Goal: Transaction & Acquisition: Purchase product/service

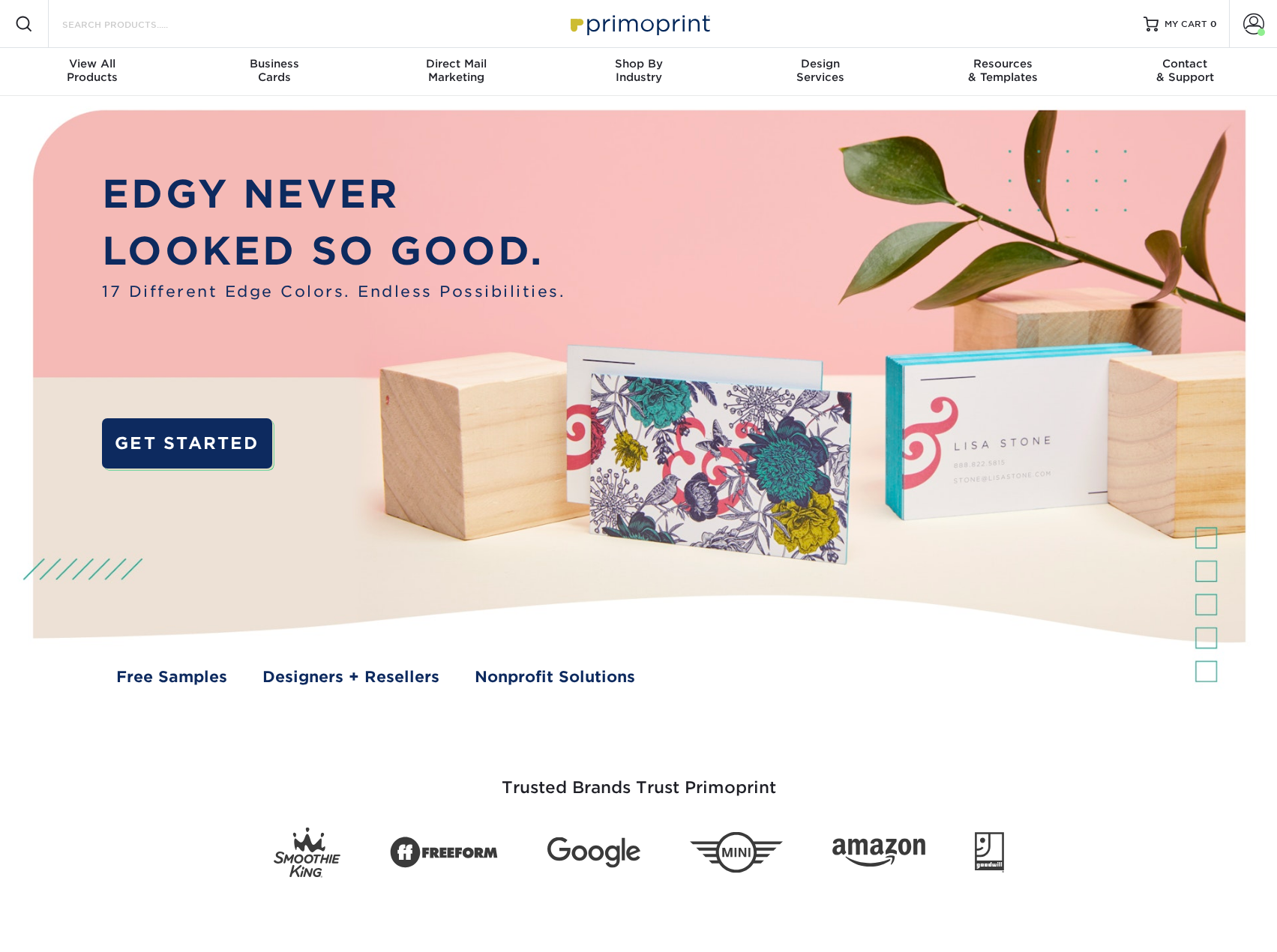
click at [149, 18] on input "Search Products" at bounding box center [134, 24] width 146 height 18
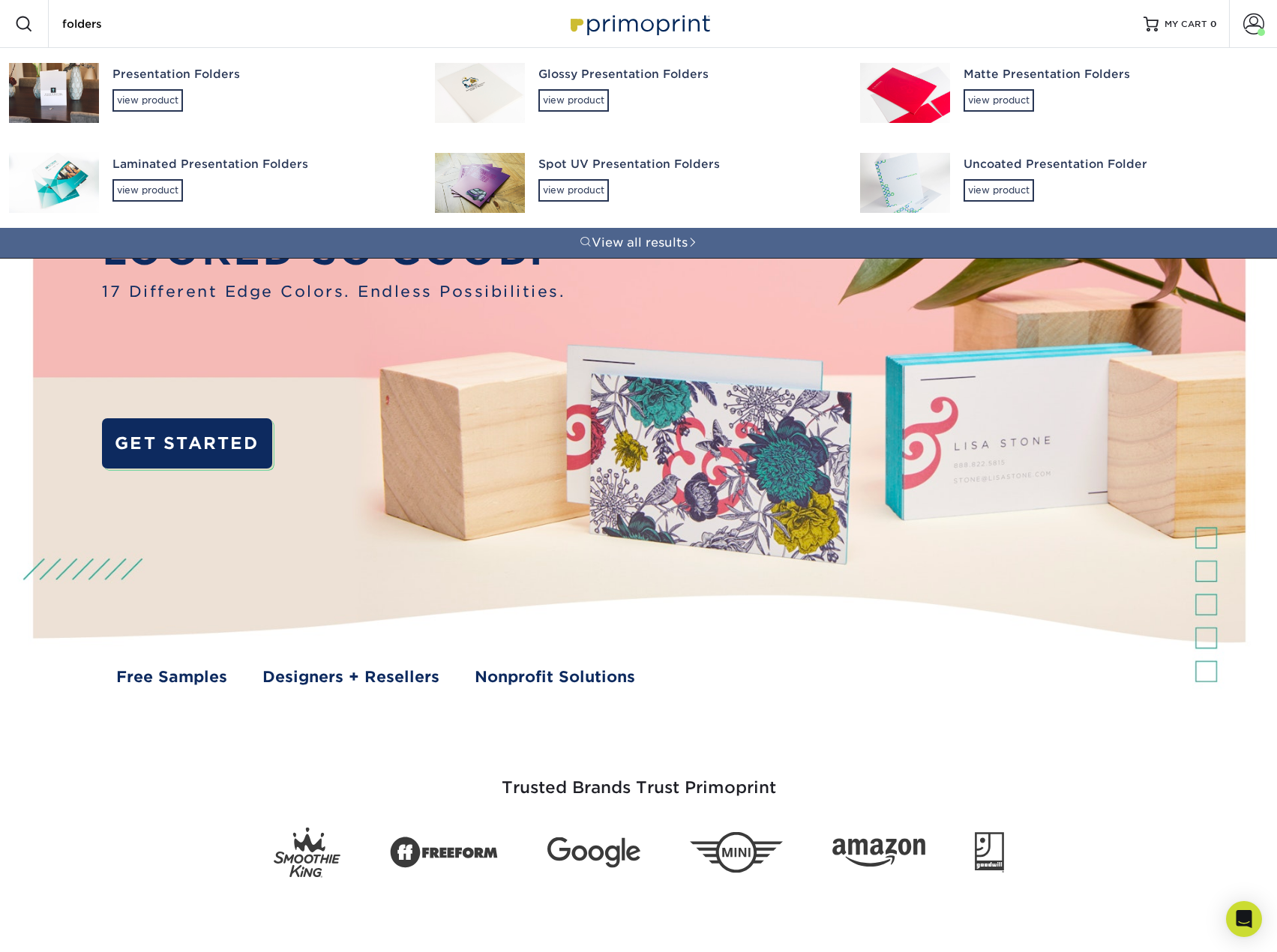
type input "folders"
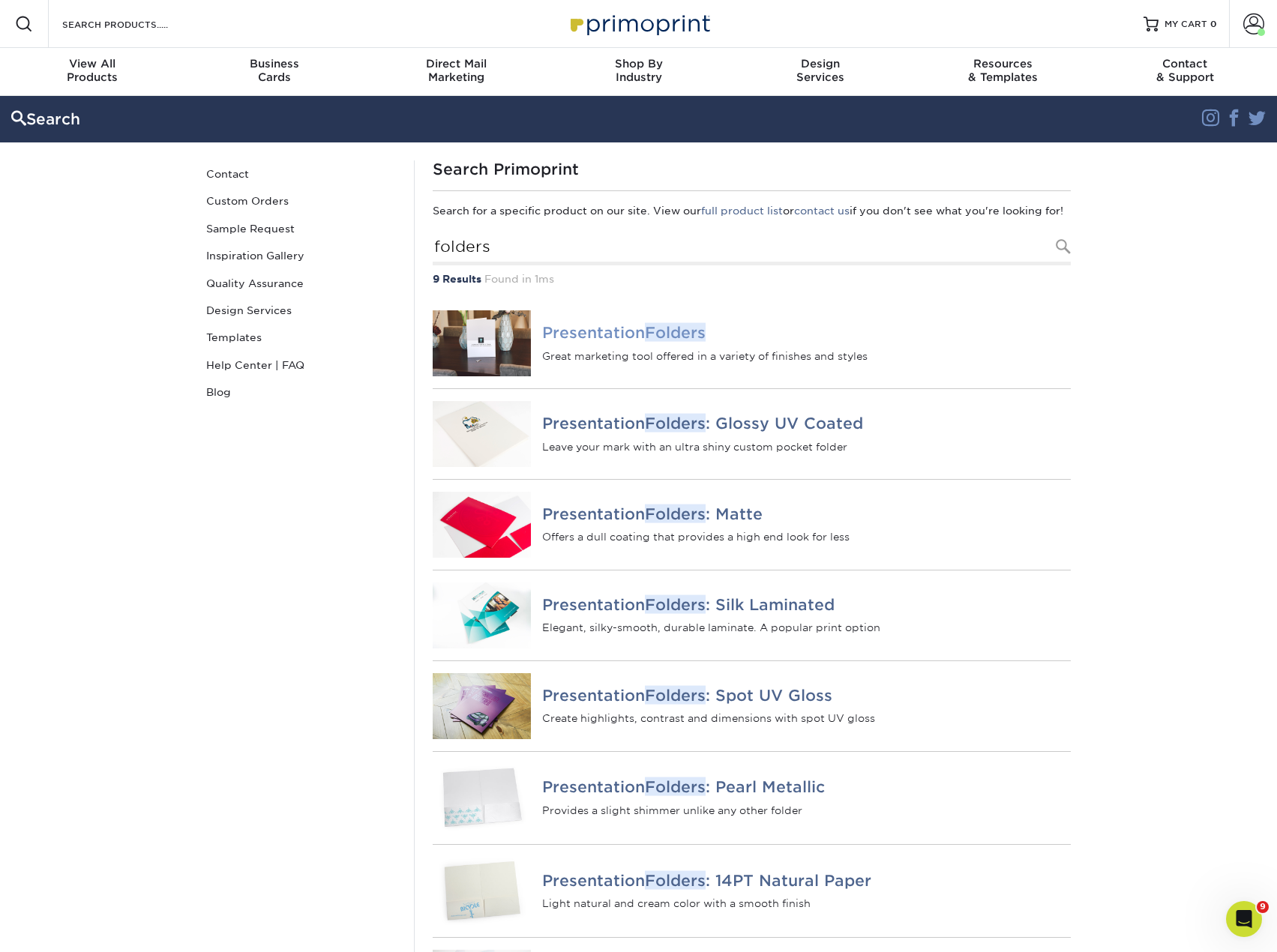
click at [593, 342] on h4 "Presentation Folders" at bounding box center [806, 333] width 528 height 18
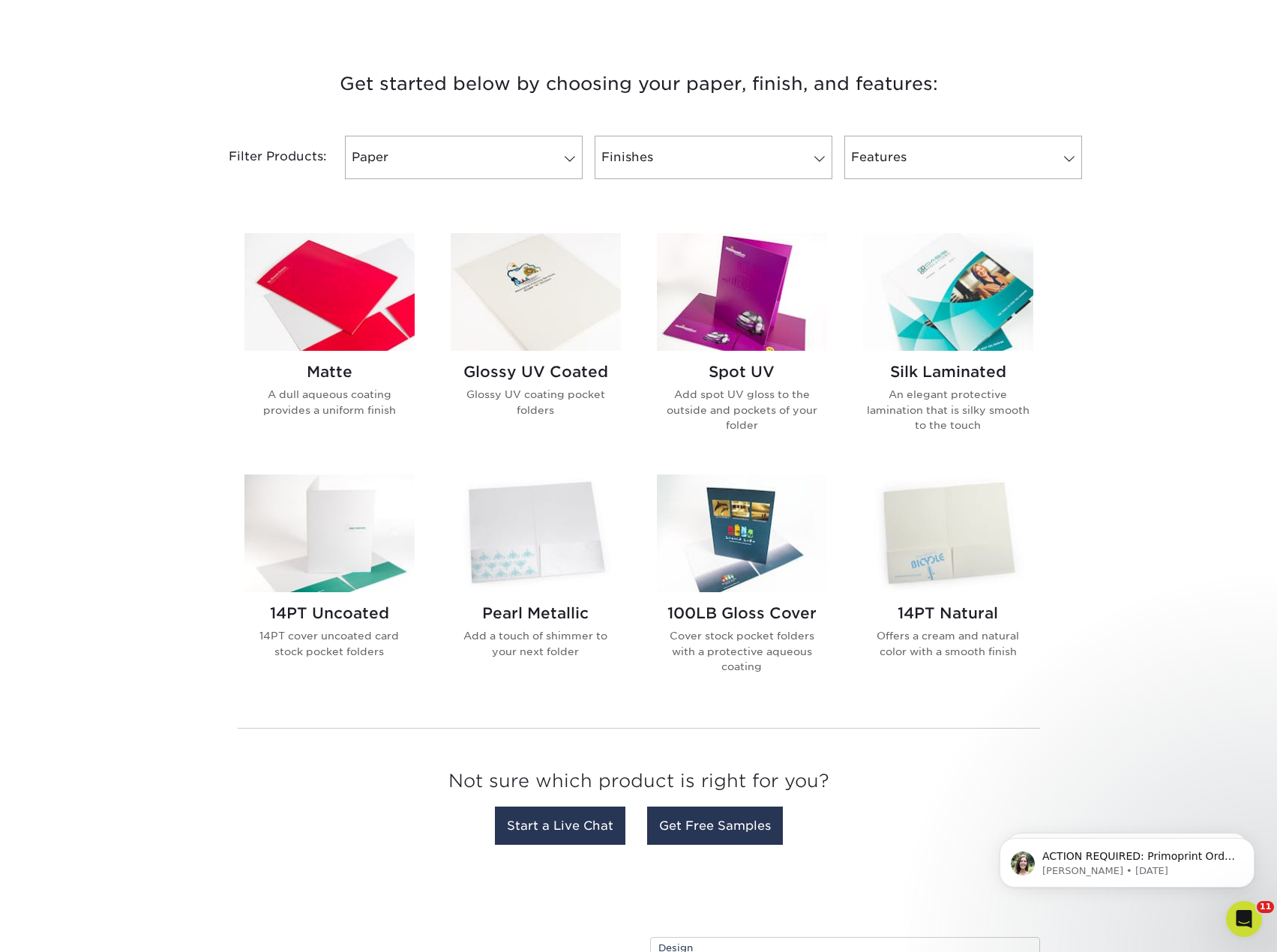
click at [344, 380] on h2 "Matte" at bounding box center [329, 372] width 170 height 18
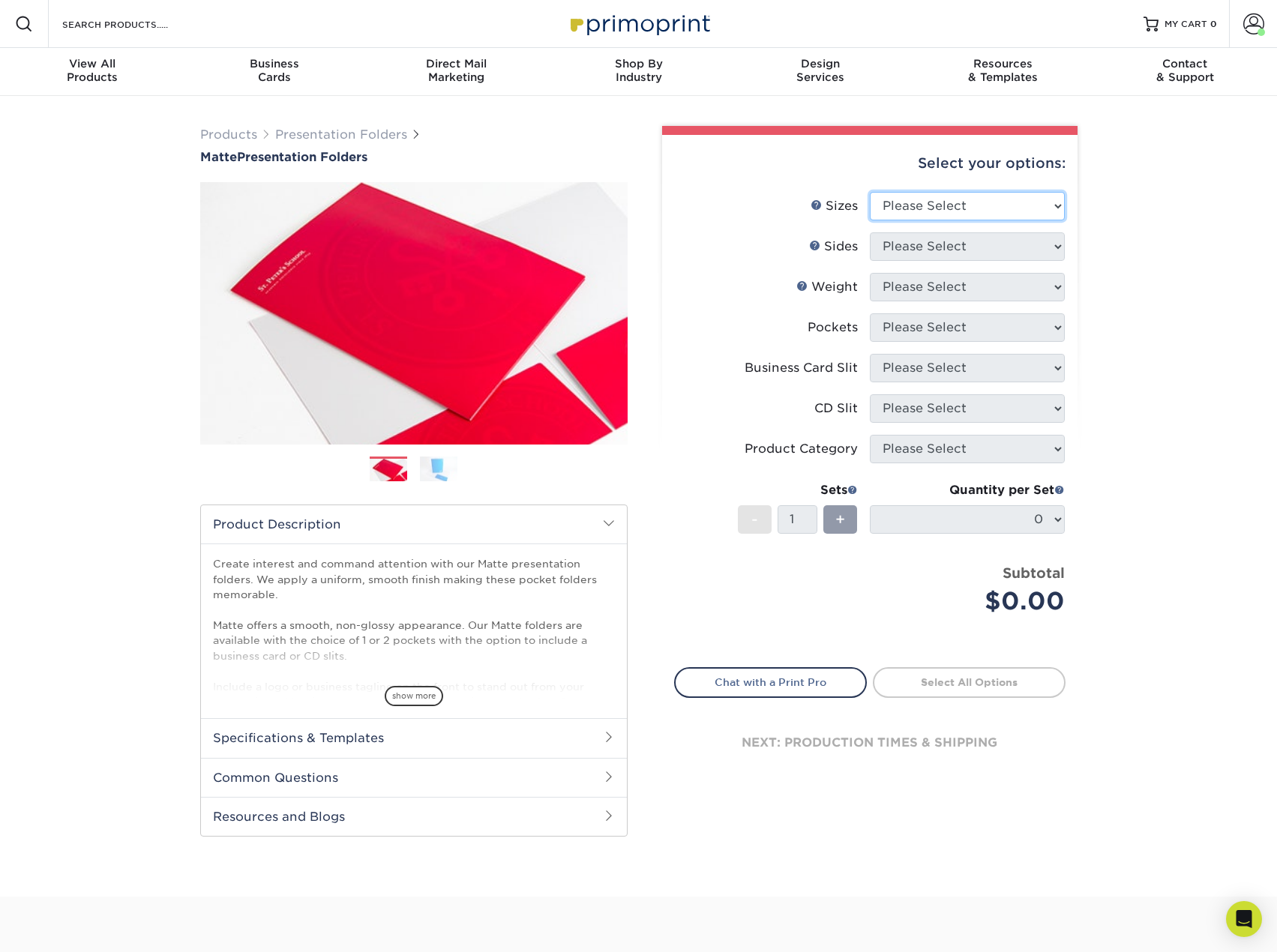
click at [956, 209] on select "Please Select 6" x 9" 9" x 12"" at bounding box center [967, 206] width 195 height 29
select select "9.00x12.00"
click at [870, 192] on select "Please Select 6" x 9" 9" x 12"" at bounding box center [967, 206] width 195 height 29
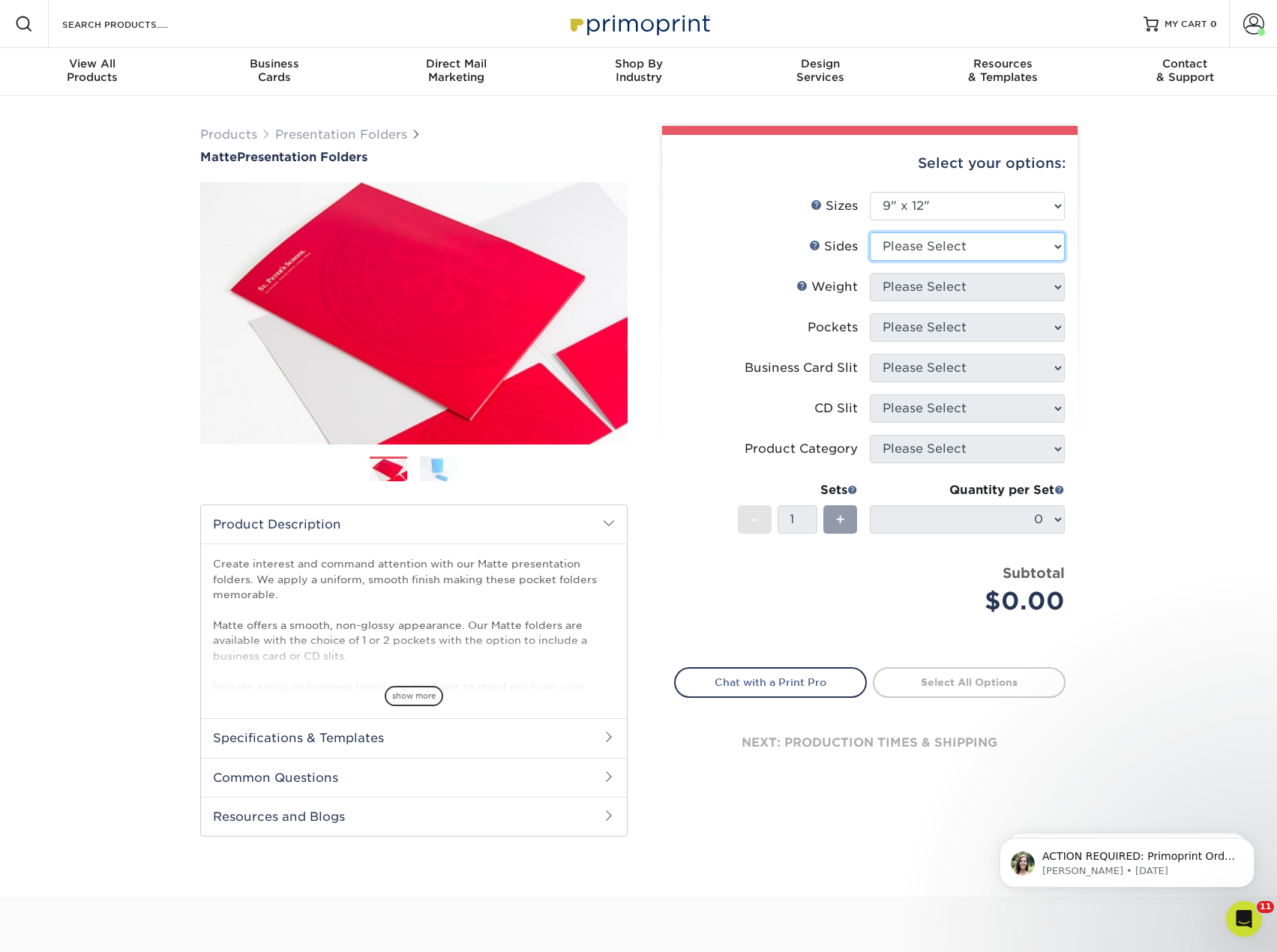
click at [962, 247] on select "Please Select Print Both Sides Print Front Only" at bounding box center [967, 247] width 195 height 29
select select "32d3c223-f82c-492b-b915-ba065a00862f"
click at [870, 232] on select "Please Select Print Both Sides Print Front Only" at bounding box center [967, 247] width 195 height 29
click at [973, 284] on select "Please Select 14PT 16PT" at bounding box center [967, 287] width 195 height 29
click at [870, 273] on select "Please Select 14PT 16PT" at bounding box center [967, 287] width 195 height 29
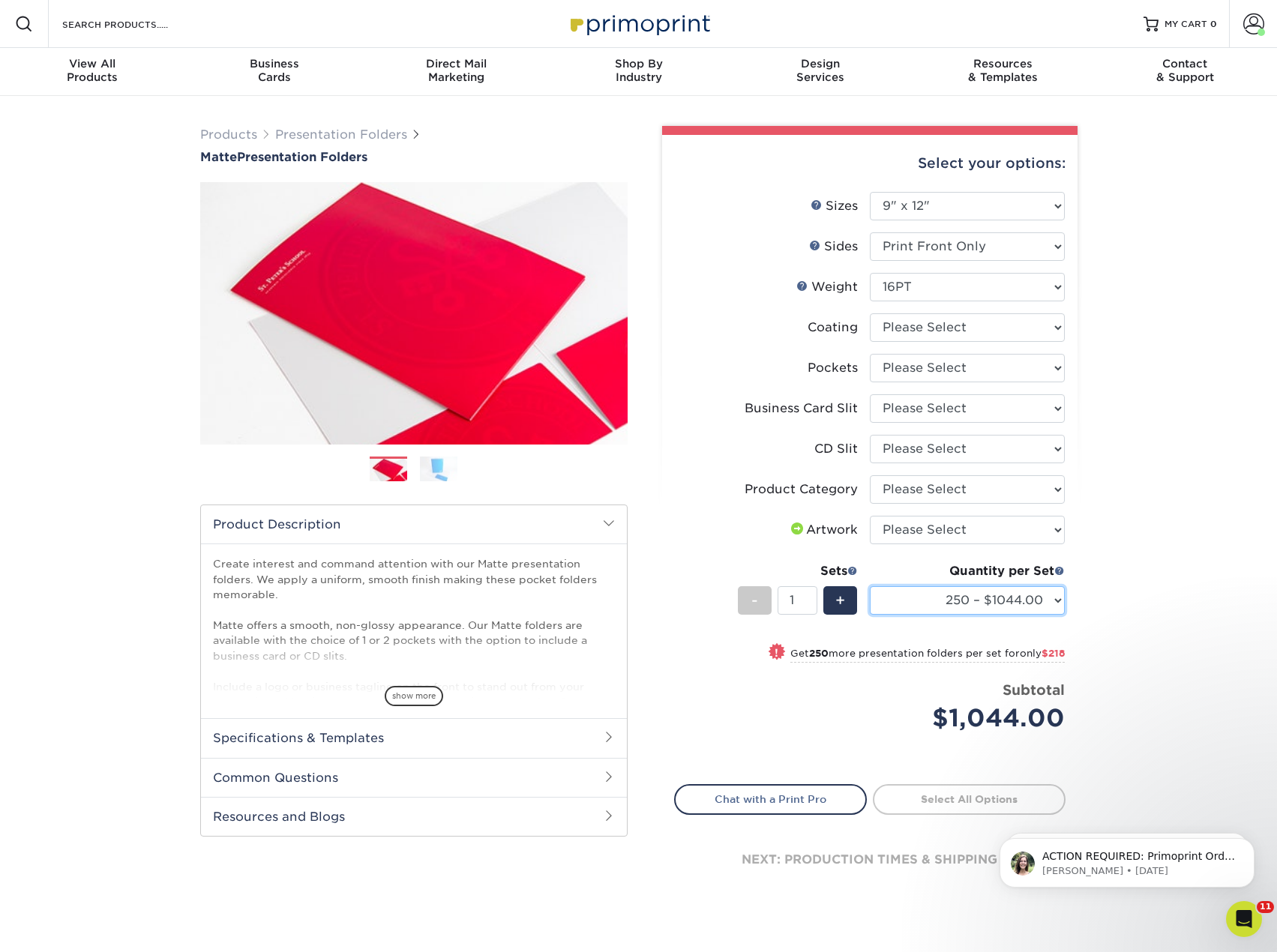
click at [1021, 602] on select "250 – $1044.00 500 – $1262.00 1000 – $1561.00 2500 – $2752.00 5000 – $4289.00 1…" at bounding box center [967, 601] width 195 height 29
click at [1129, 460] on div "Products Presentation Folders Matte Presentation Folders Previous Next" at bounding box center [638, 526] width 1277 height 862
click at [962, 288] on select "Please Select 14PT 16PT" at bounding box center [967, 287] width 195 height 29
select select "14PT"
click at [870, 273] on select "Please Select 14PT 16PT" at bounding box center [967, 287] width 195 height 29
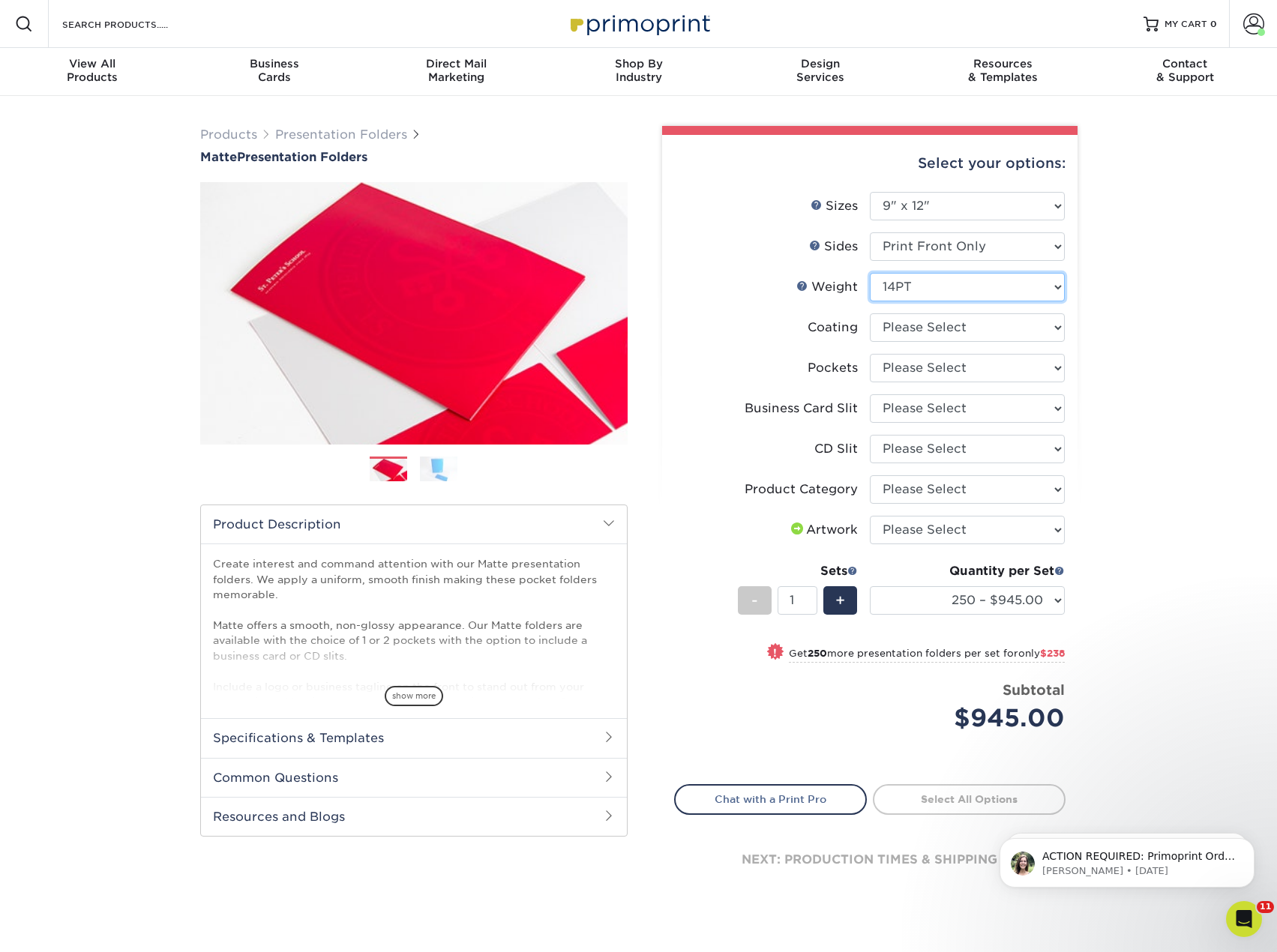
click at [966, 288] on select "Please Select 14PT 16PT" at bounding box center [967, 287] width 195 height 29
click at [1136, 273] on div "Products Presentation Folders Matte Presentation Folders Previous Next" at bounding box center [638, 526] width 1277 height 862
click at [1000, 331] on select at bounding box center [967, 328] width 195 height 29
click at [1182, 316] on div "Products Presentation Folders Matte Presentation Folders Previous Next" at bounding box center [638, 526] width 1277 height 862
click at [307, 136] on link "Presentation Folders" at bounding box center [341, 134] width 132 height 14
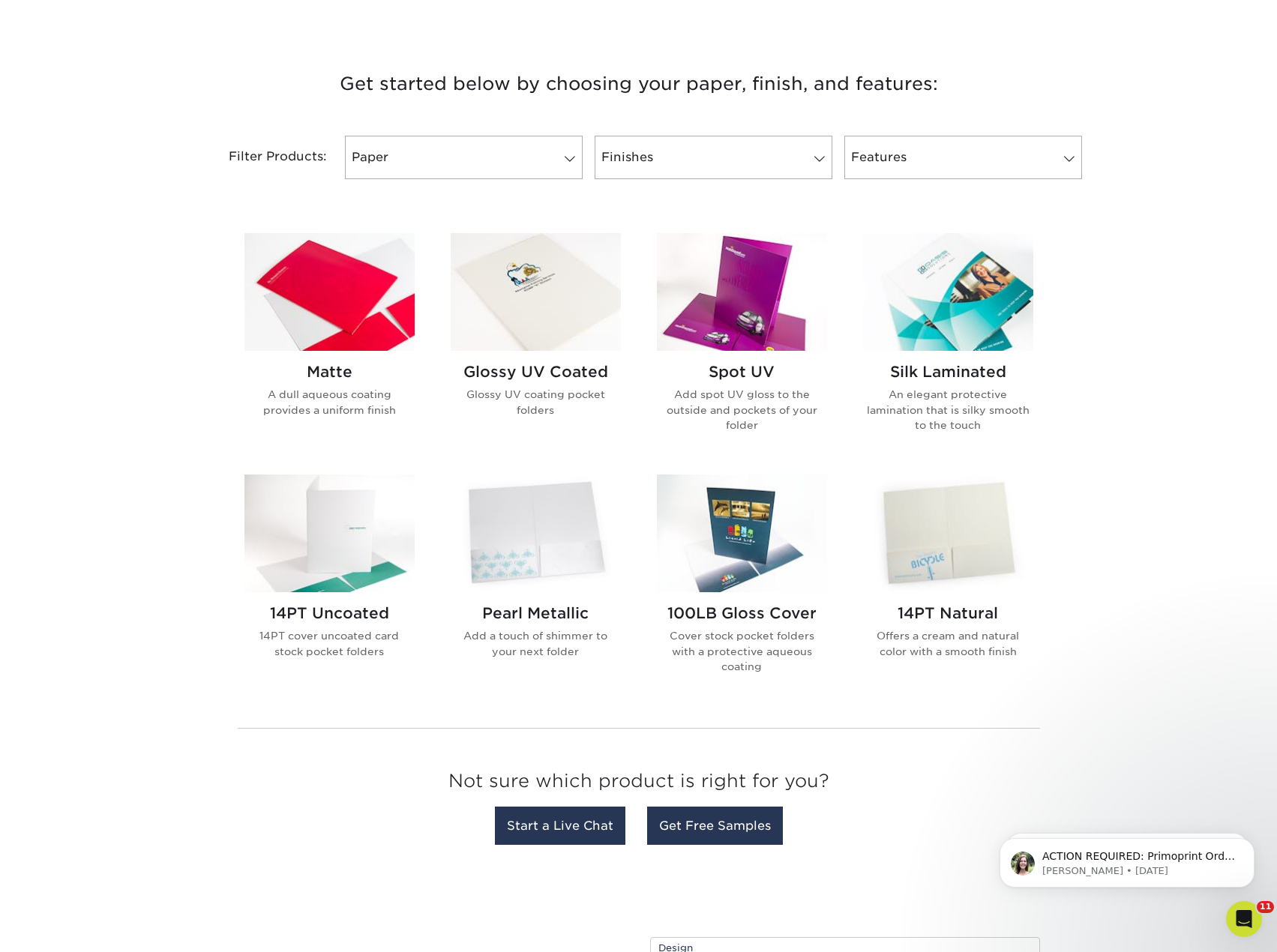
click at [338, 603] on div "14PT Uncoated 14PT cover uncoated card stock pocket folders" at bounding box center [329, 638] width 170 height 91
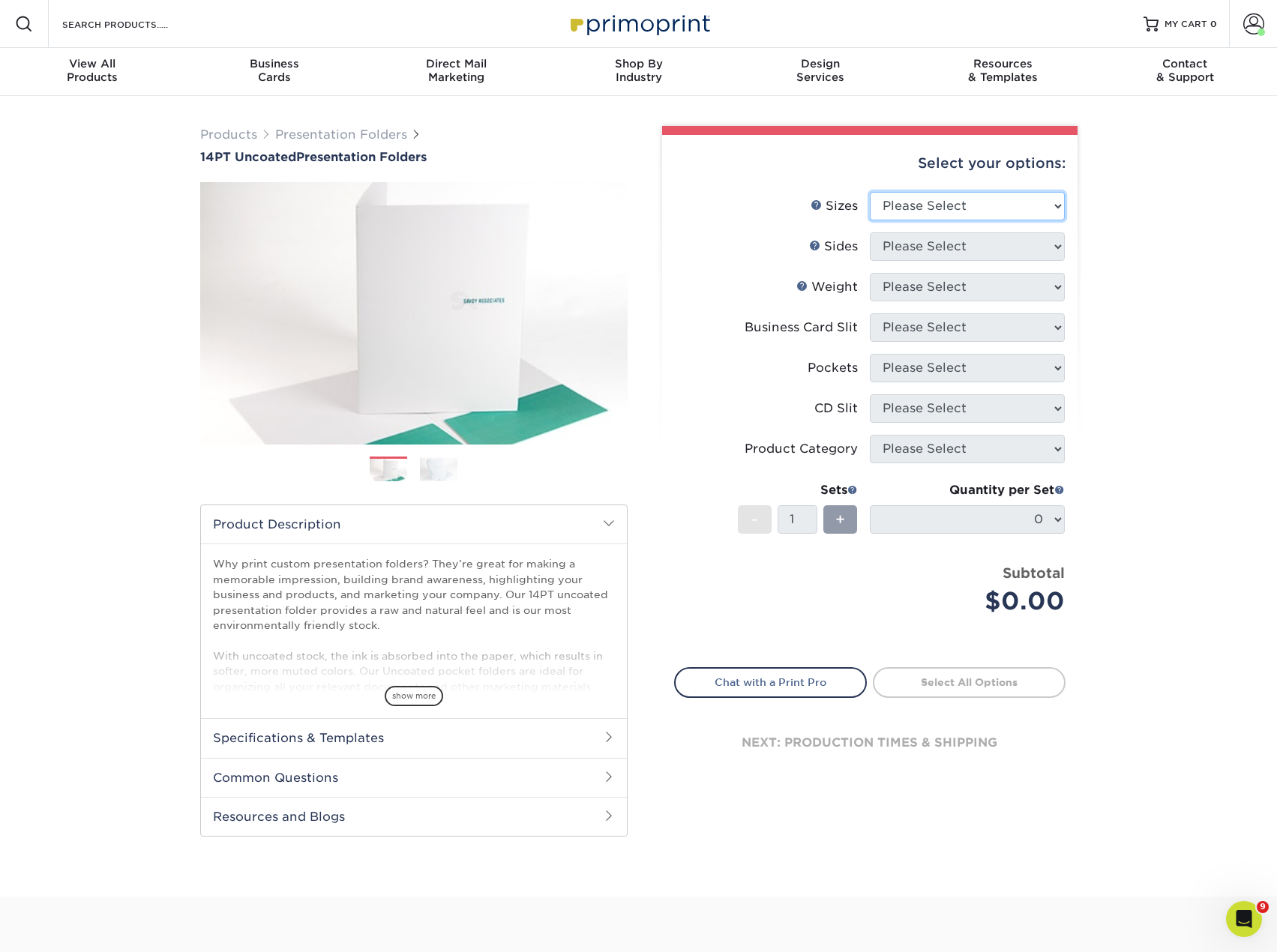
click at [989, 210] on select "Please Select 6" x 9" 9" x 12"" at bounding box center [967, 206] width 195 height 29
select select "9.00x12.00"
click at [870, 192] on select "Please Select 6" x 9" 9" x 12"" at bounding box center [967, 206] width 195 height 29
click at [917, 249] on select "Please Select Print Both Sides Print Front Only" at bounding box center [967, 247] width 195 height 29
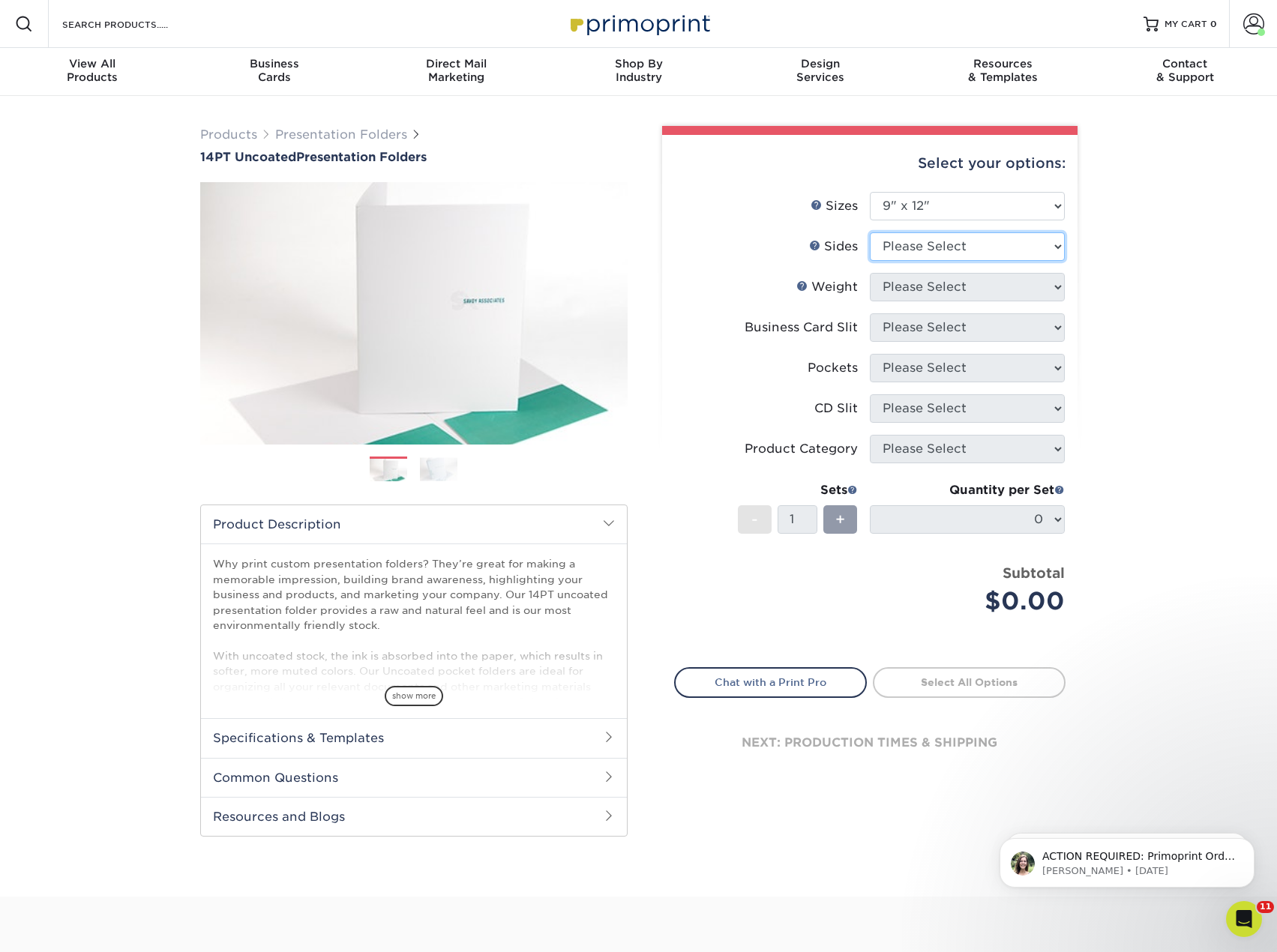
select select "32d3c223-f82c-492b-b915-ba065a00862f"
click at [870, 232] on select "Please Select Print Both Sides Print Front Only" at bounding box center [967, 247] width 195 height 29
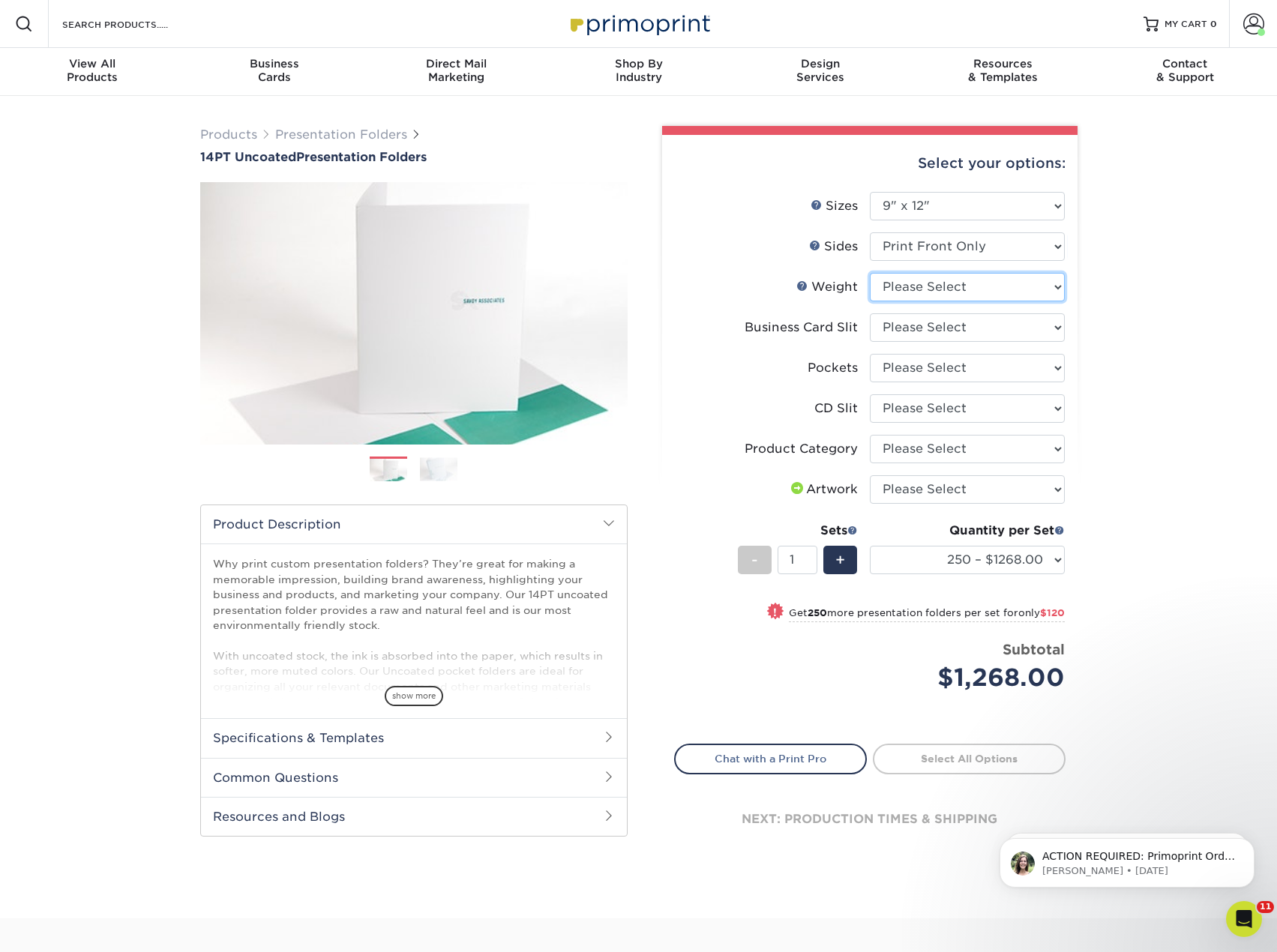
click at [996, 288] on select "Please Select 14PT Uncoated" at bounding box center [967, 287] width 195 height 29
select select "14PT Uncoated"
click at [870, 273] on select "Please Select 14PT Uncoated" at bounding box center [967, 287] width 195 height 29
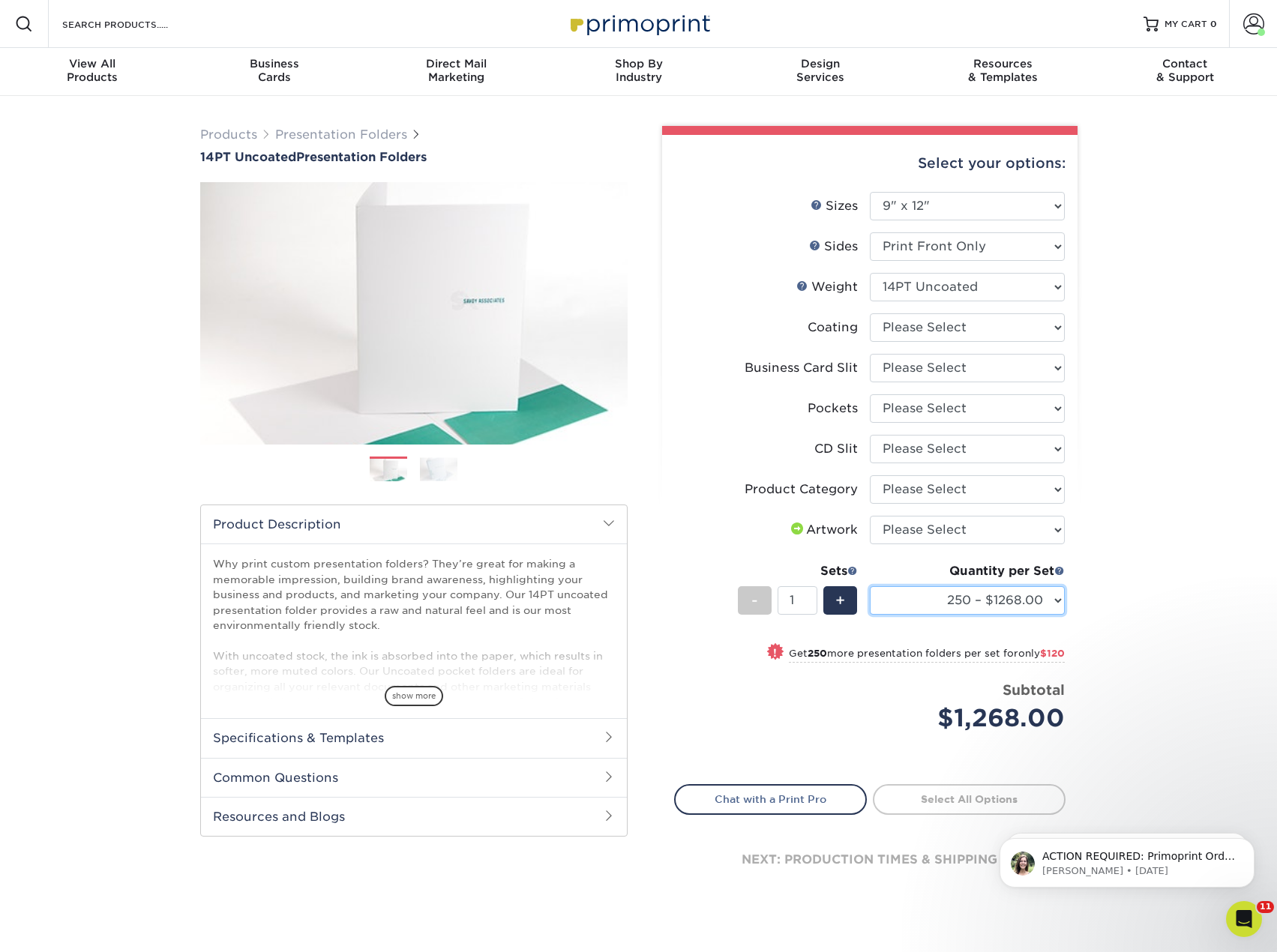
click at [989, 609] on select "250 – $1268.00 500 – $1388.00 1000 – $1709.00 2500 – $3075.00 5000 – $4743.00 1…" at bounding box center [967, 601] width 195 height 29
click at [1209, 513] on div "Products Presentation Folders 14PT Uncoated Presentation Folders Next" at bounding box center [638, 526] width 1277 height 862
click at [319, 133] on link "Presentation Folders" at bounding box center [341, 134] width 132 height 14
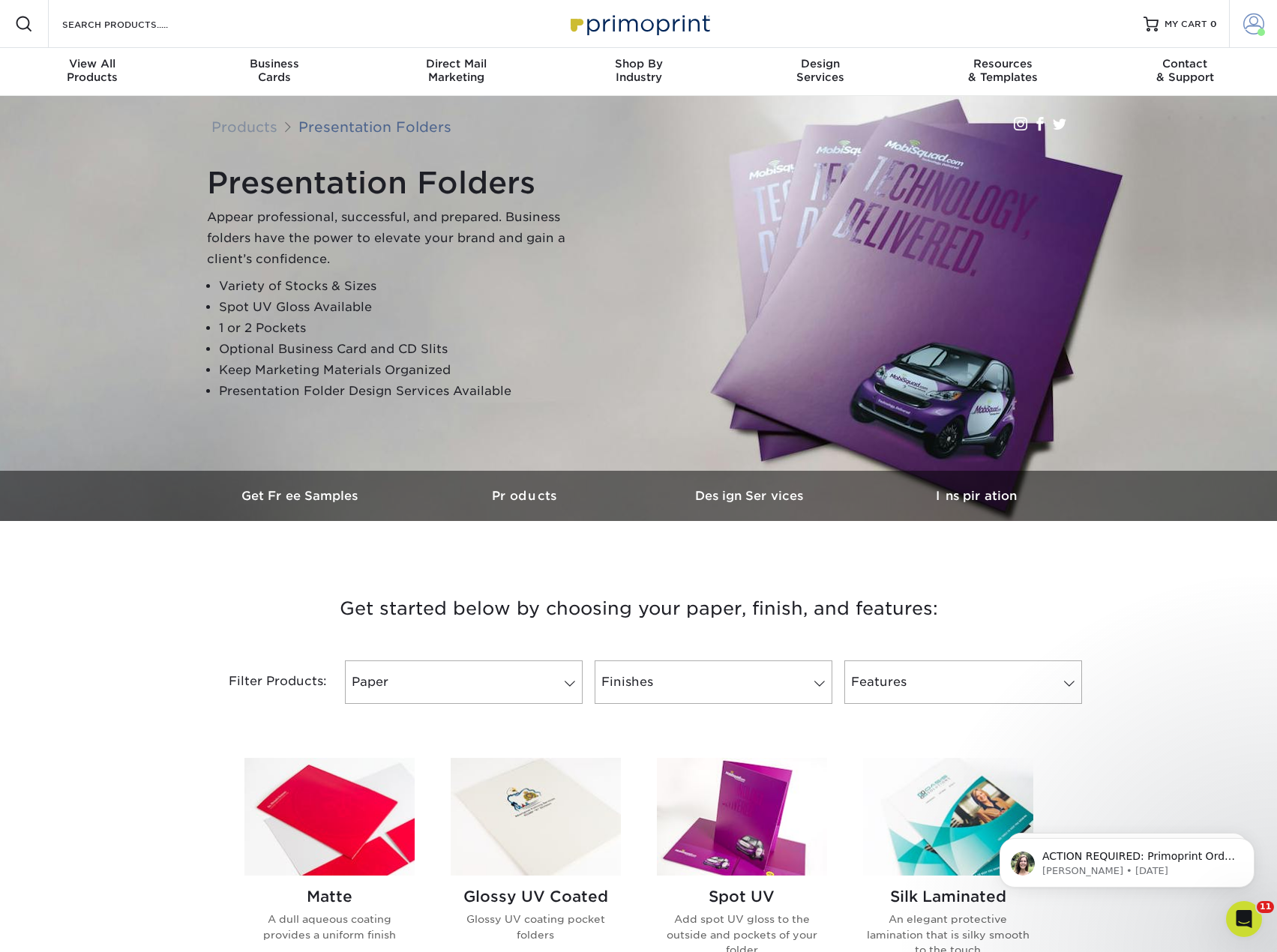
click at [1256, 17] on span at bounding box center [1253, 24] width 21 height 21
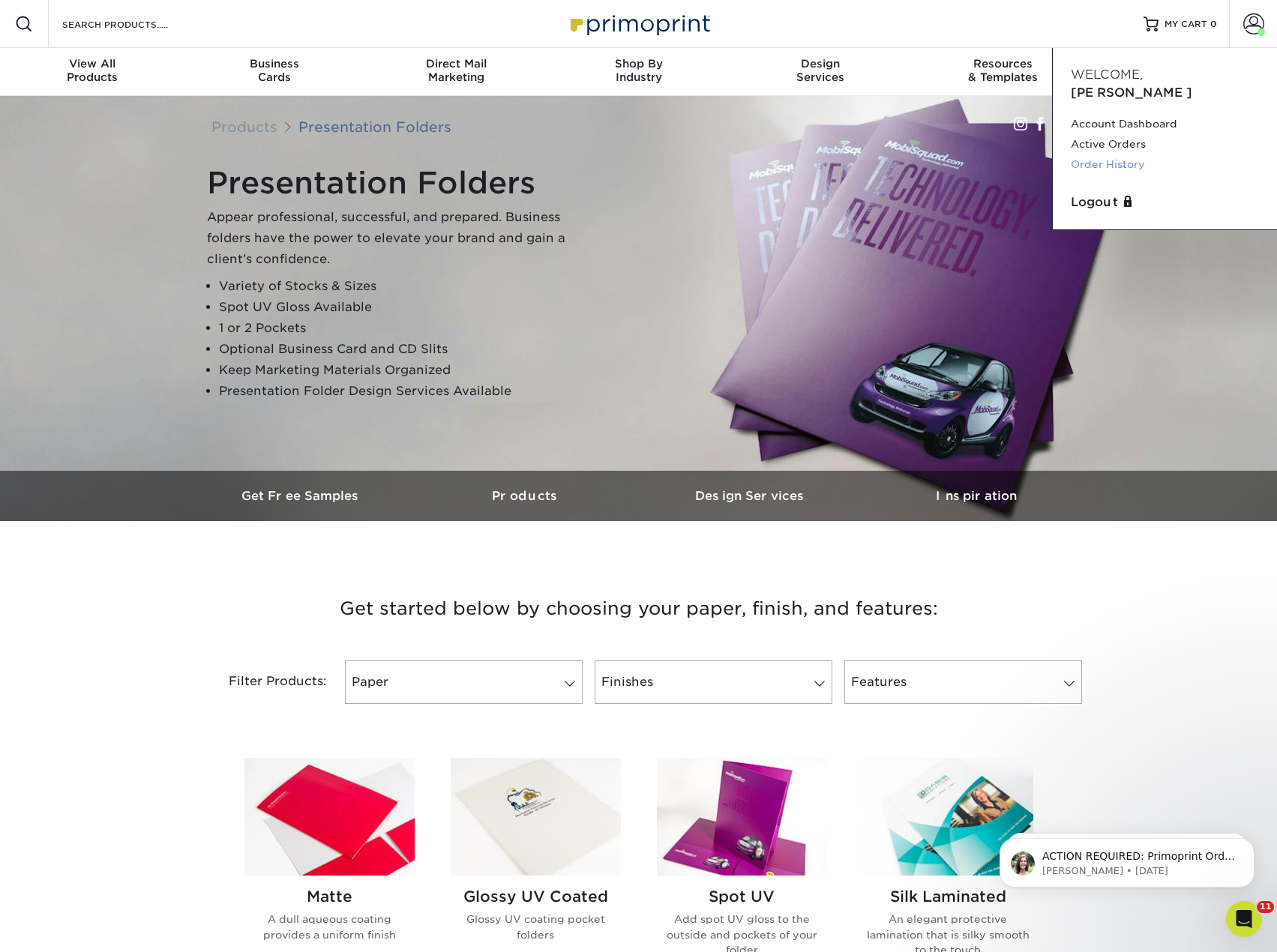
click at [1118, 155] on link "Order History" at bounding box center [1165, 165] width 188 height 20
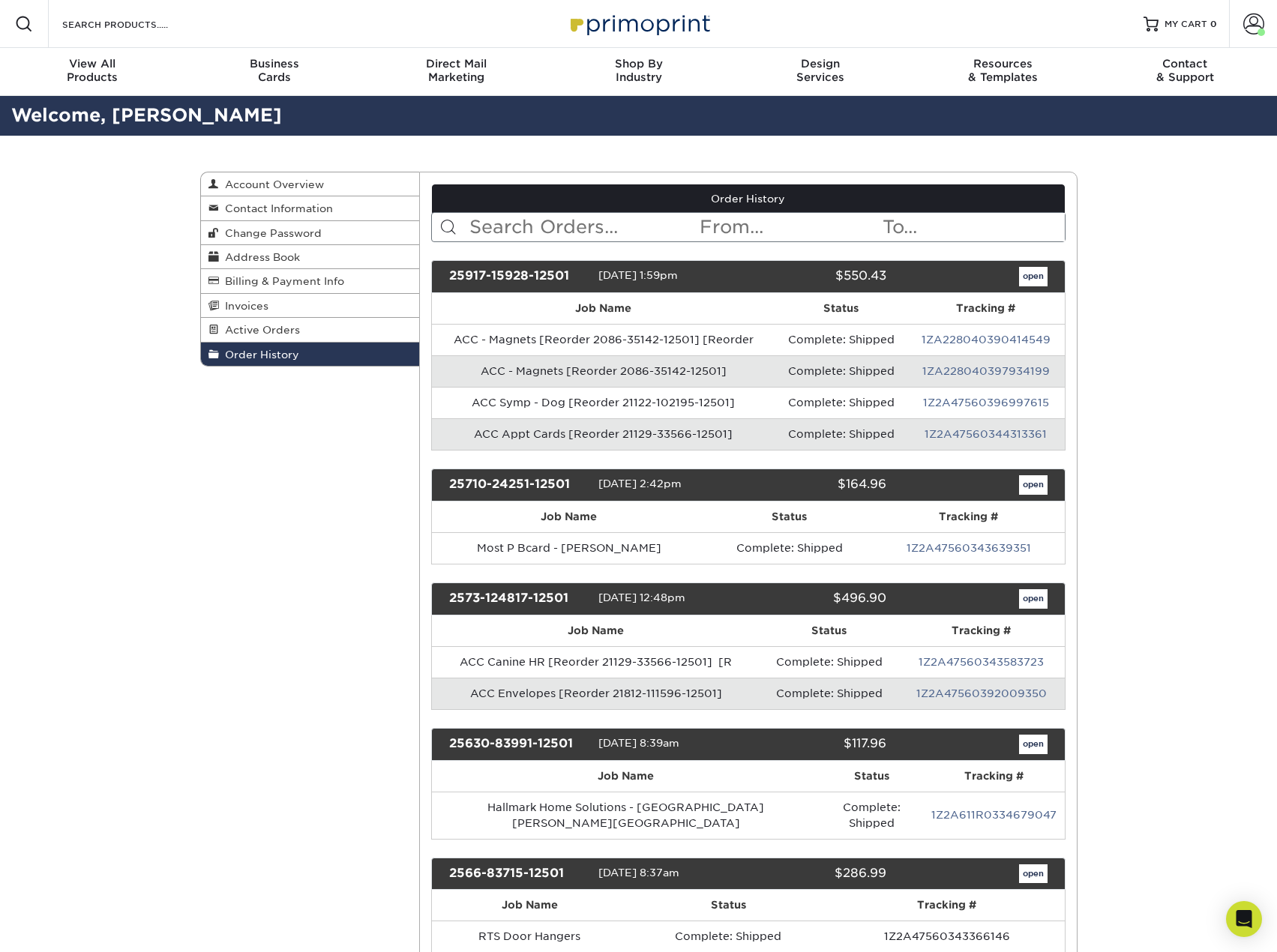
click at [590, 224] on input "text" at bounding box center [583, 228] width 230 height 29
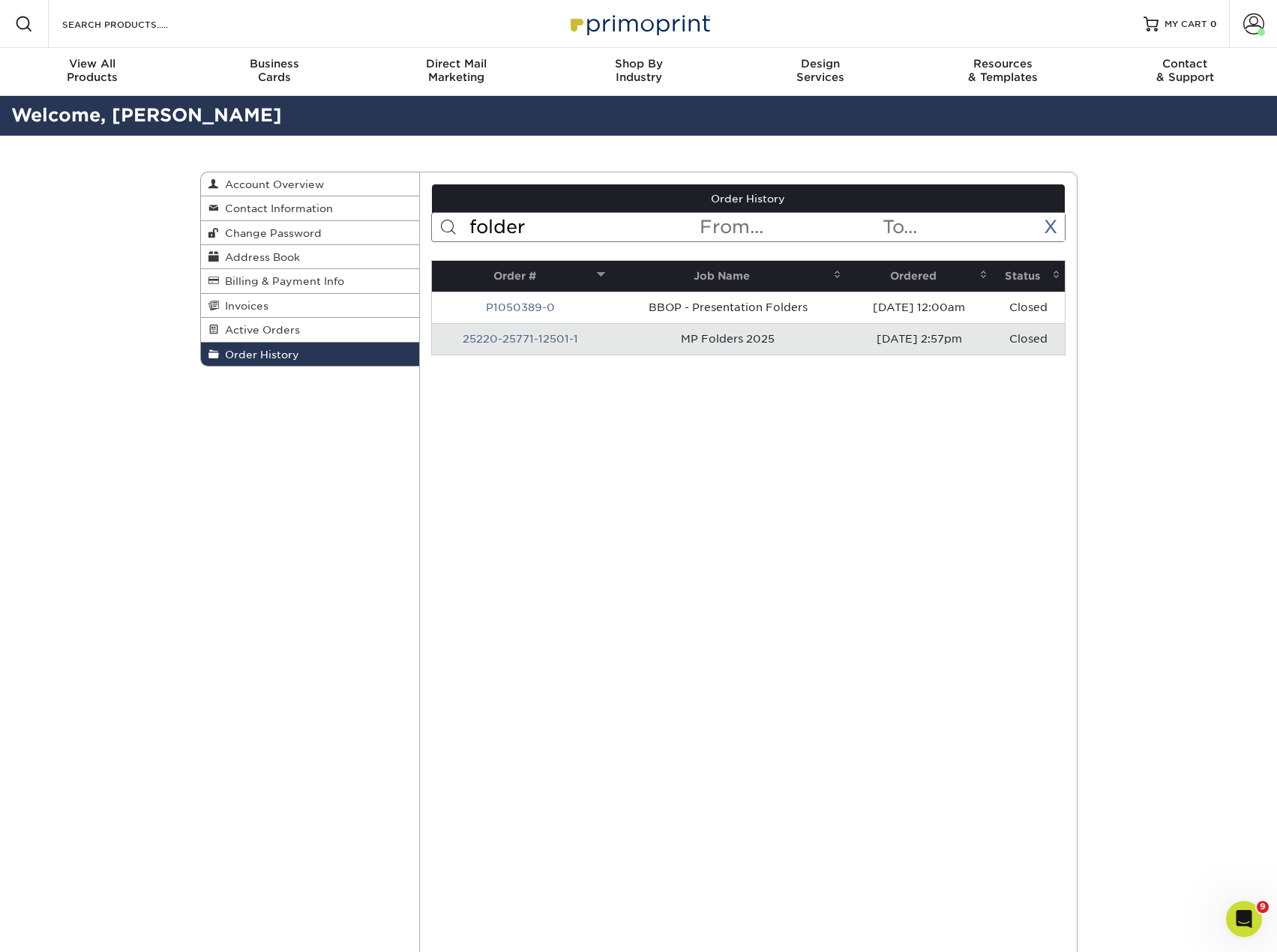
type input "folder"
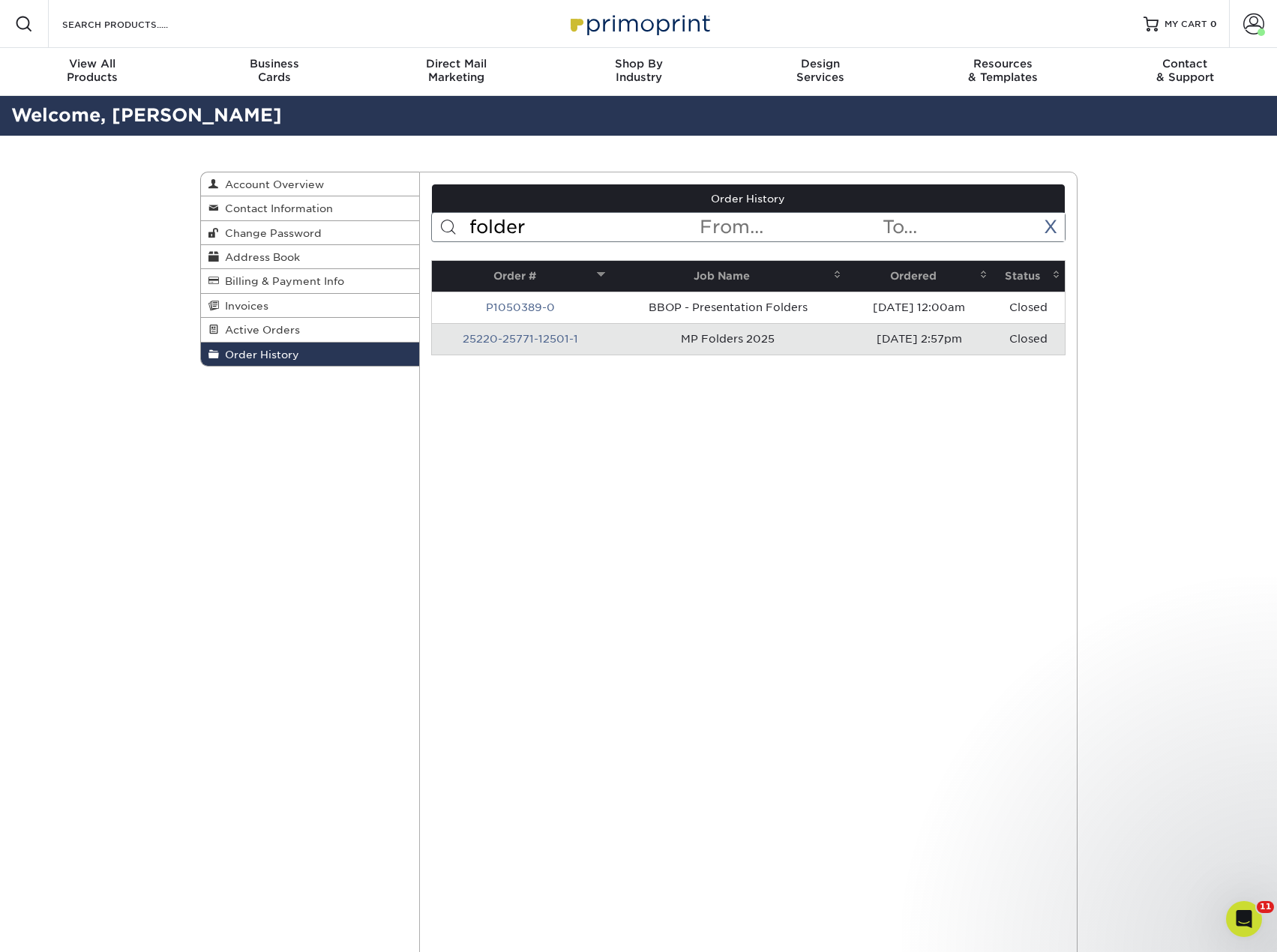
click at [530, 337] on link "25220-25771-12501-1" at bounding box center [521, 339] width 115 height 12
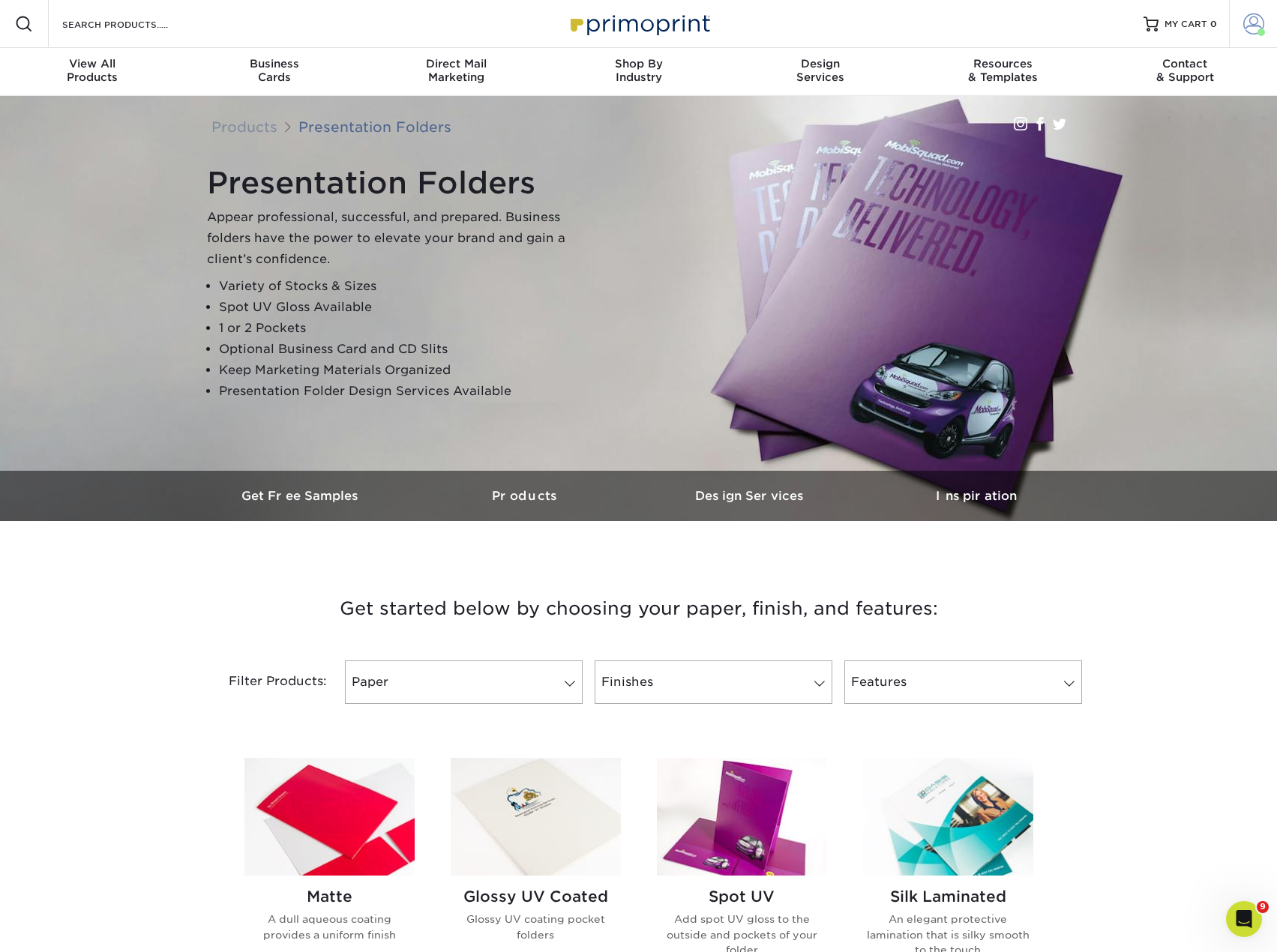
click at [1258, 20] on span at bounding box center [1253, 24] width 21 height 21
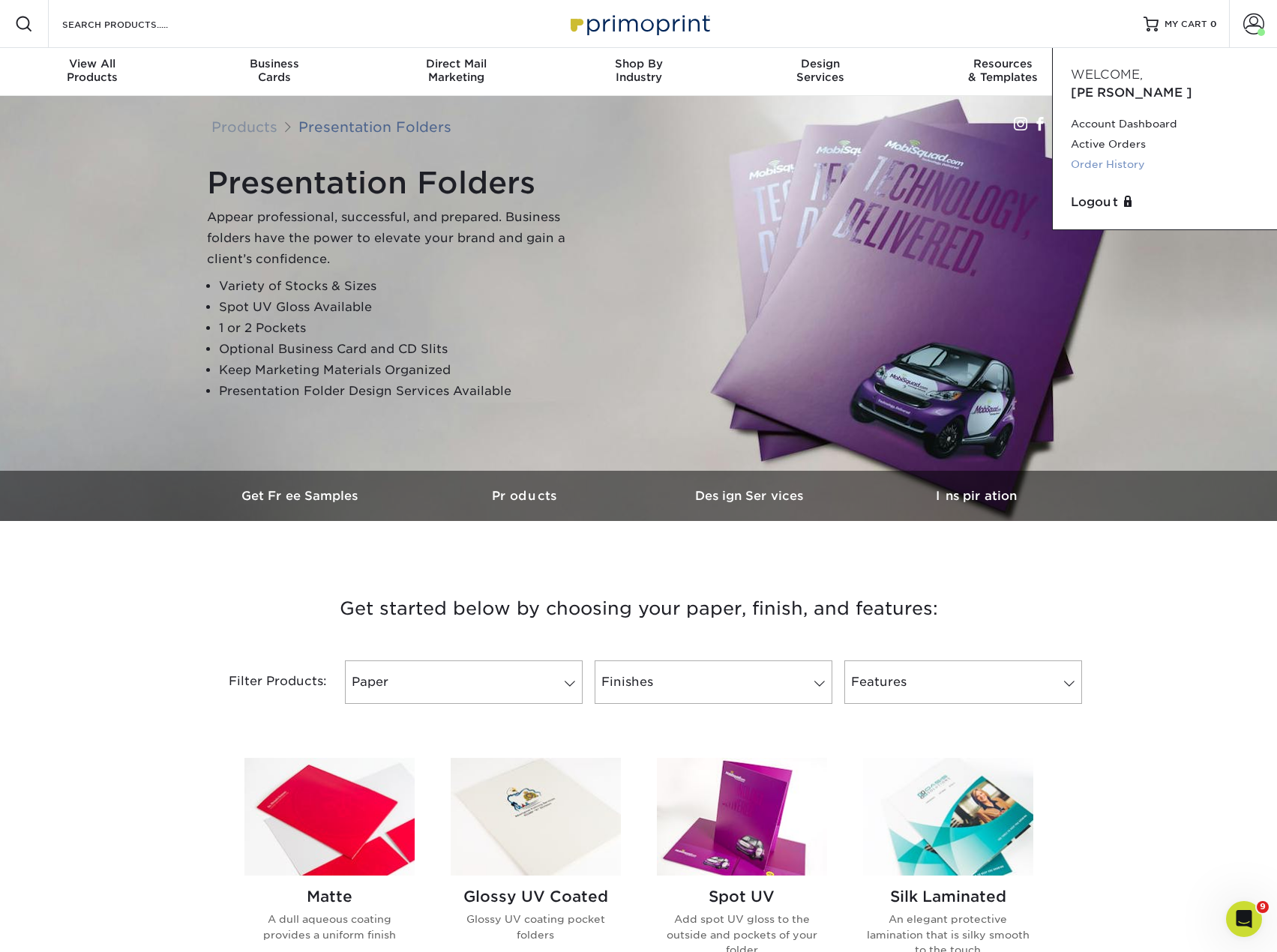
click at [1128, 155] on link "Order History" at bounding box center [1165, 165] width 188 height 20
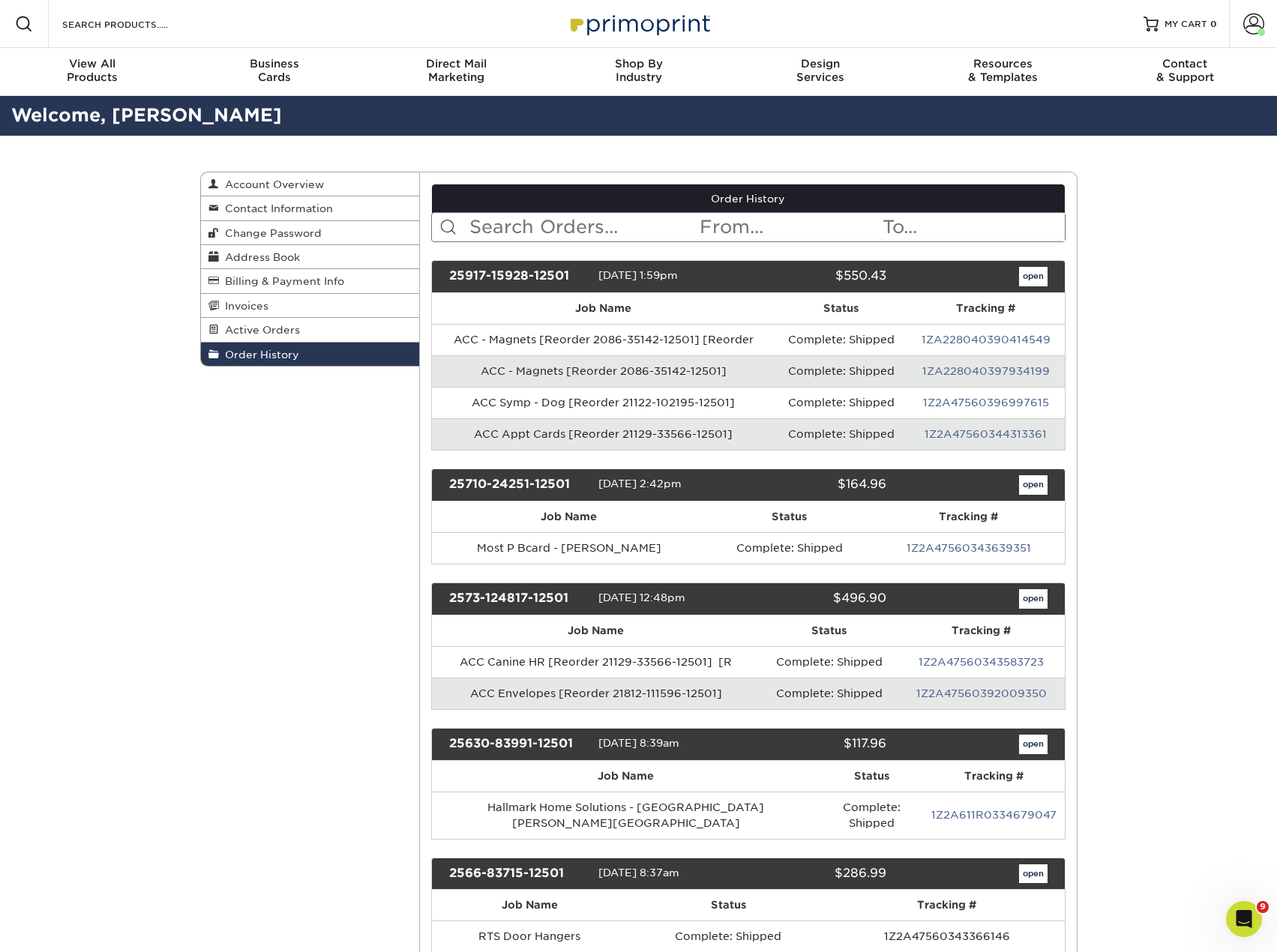
click at [542, 230] on input "text" at bounding box center [583, 228] width 230 height 29
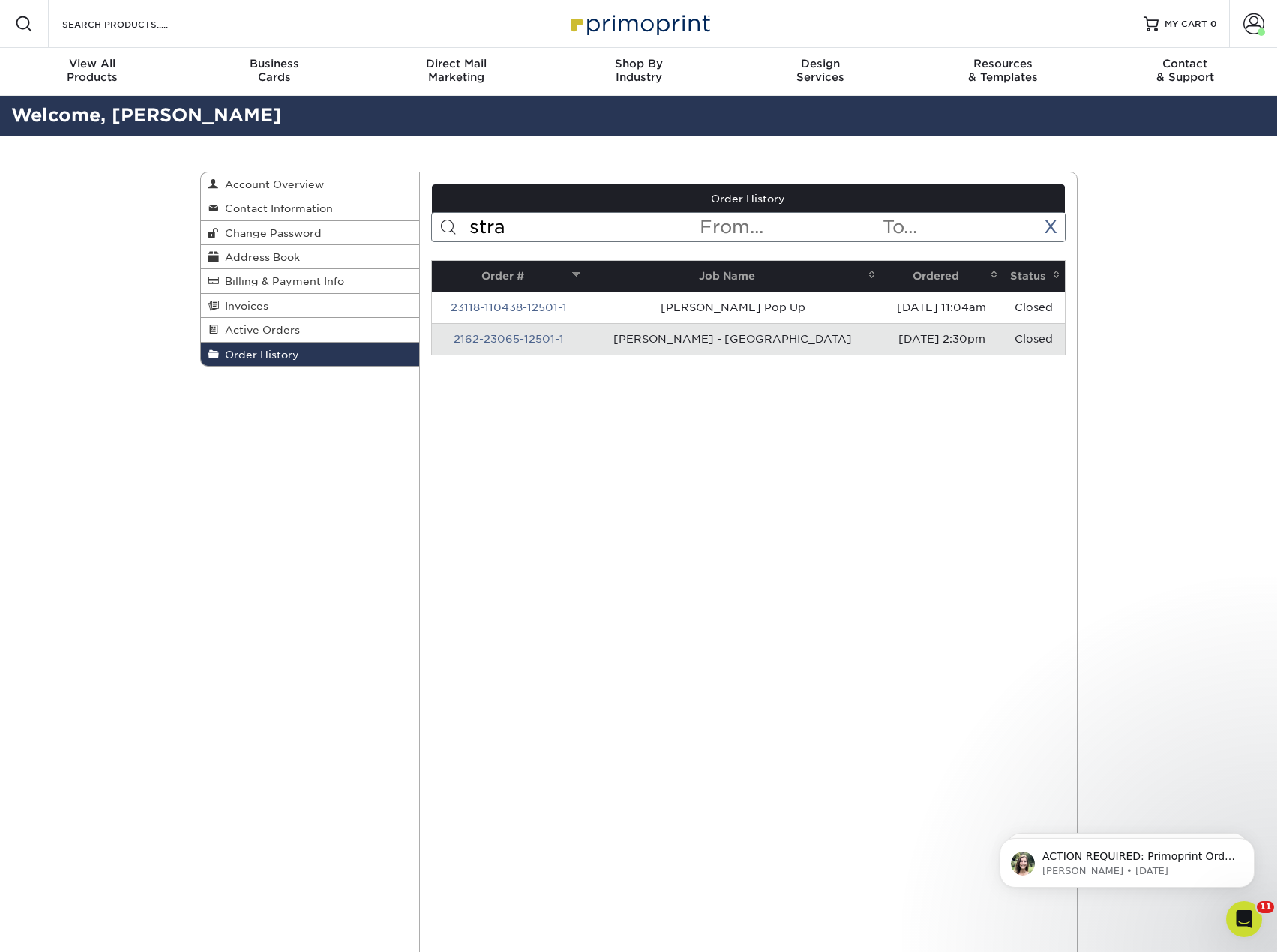
type input "stra"
click at [1046, 233] on link "X" at bounding box center [1050, 227] width 14 height 22
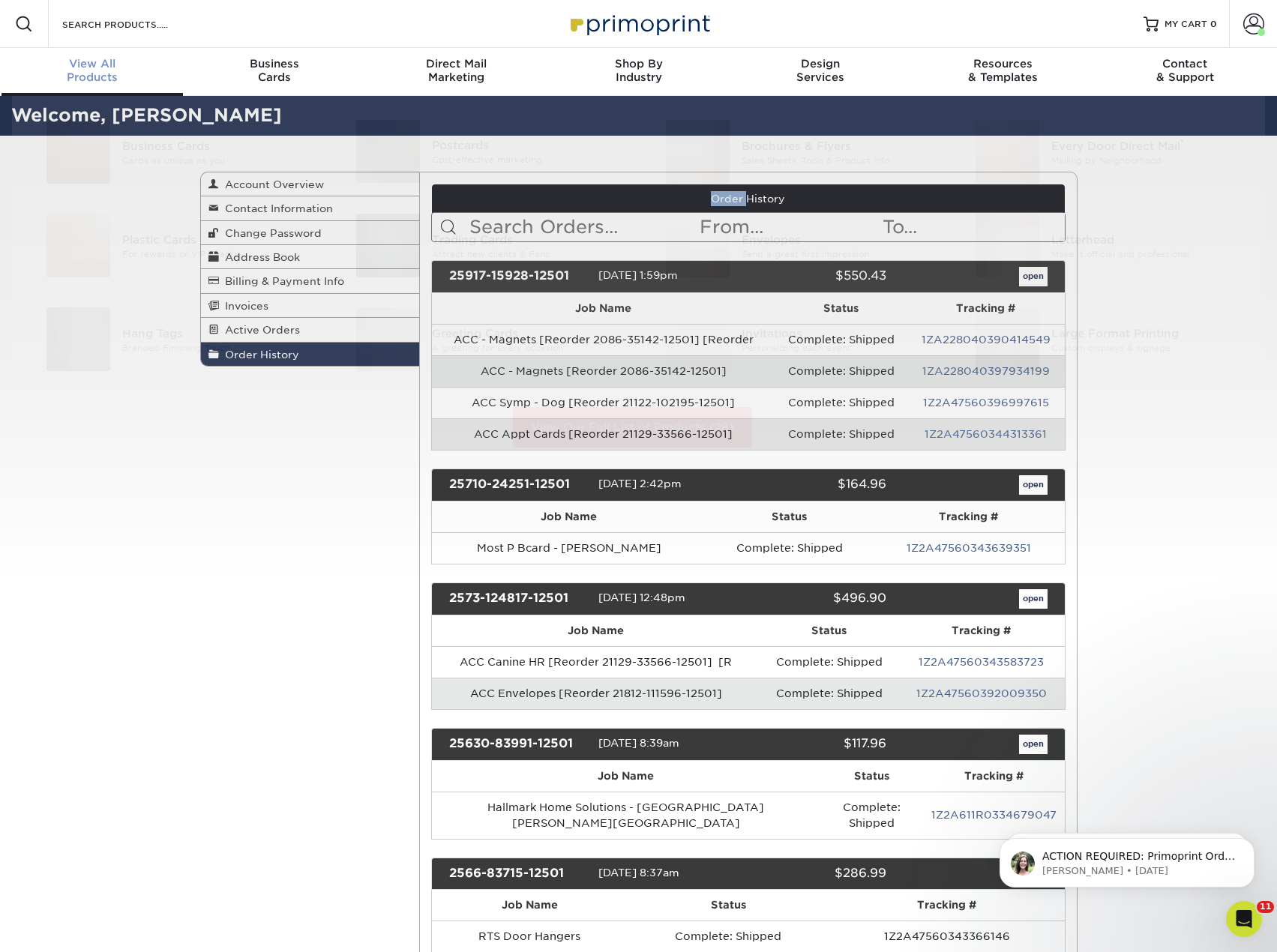
click at [105, 70] on span "View All" at bounding box center [93, 64] width 182 height 14
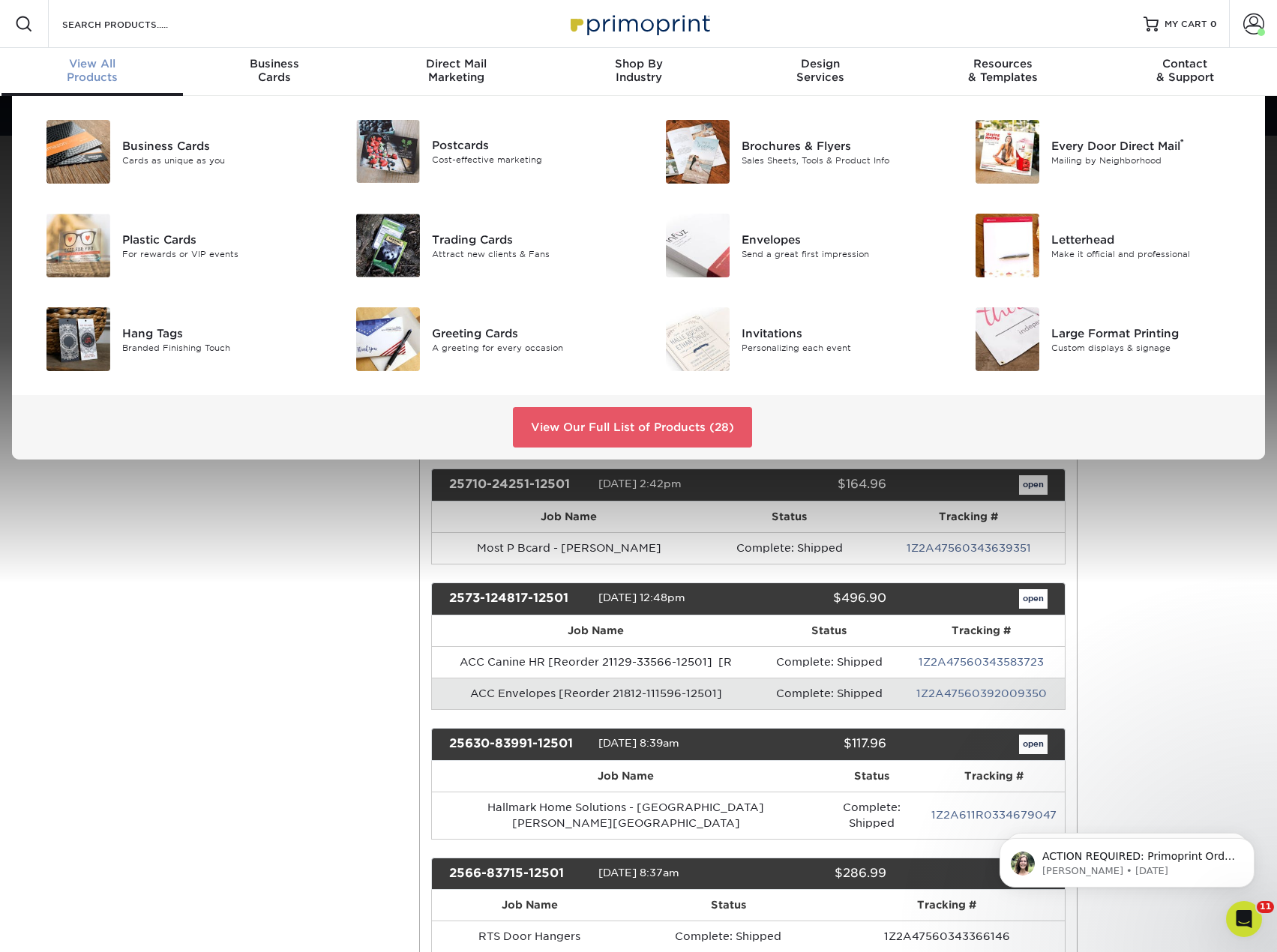
click at [640, 449] on div "View Our Full List of Products (28)" at bounding box center [638, 427] width 1253 height 64
click at [162, 24] on input "Search Products" at bounding box center [134, 24] width 146 height 18
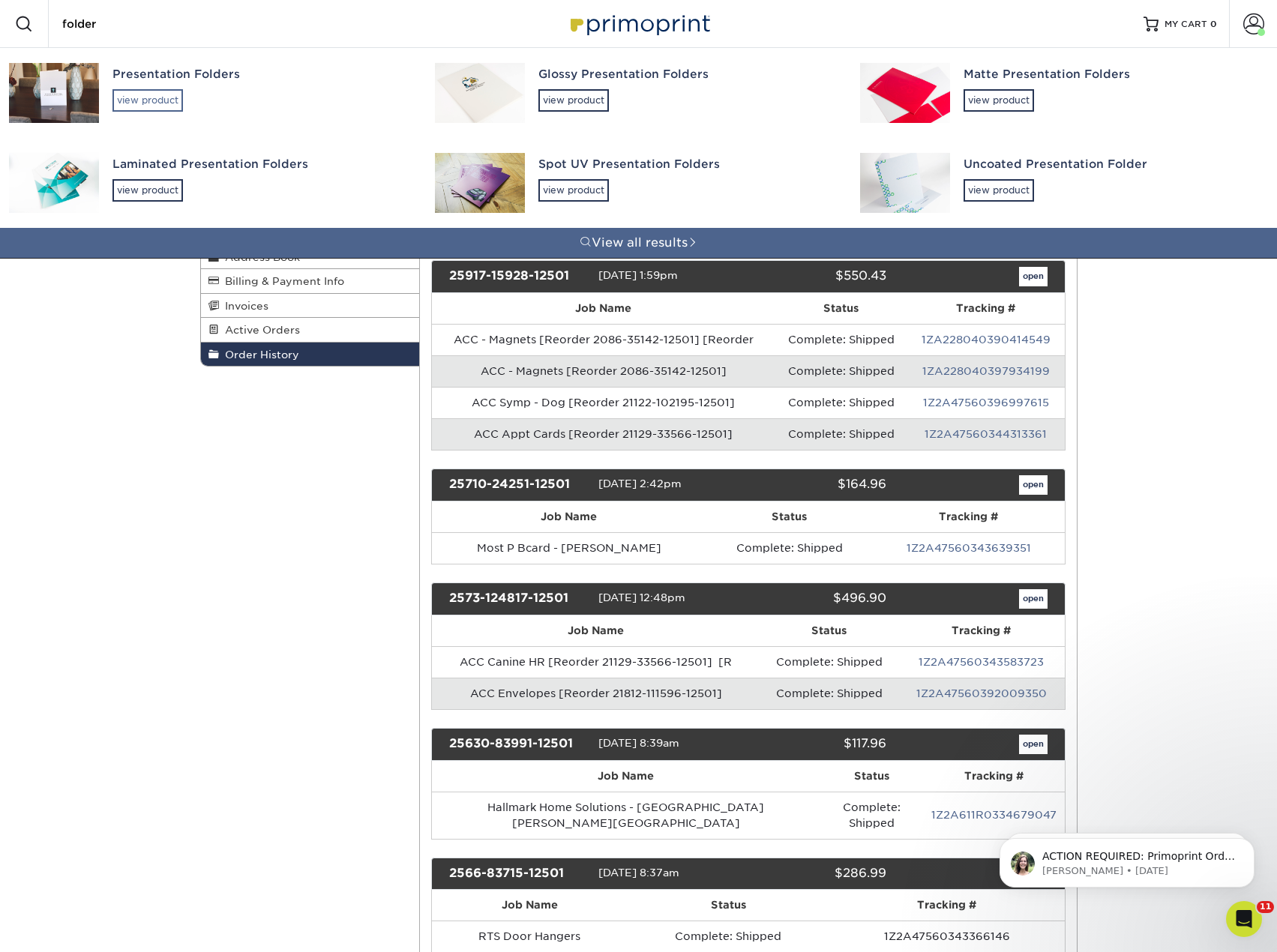
type input "folder"
click at [153, 99] on div "view product" at bounding box center [147, 101] width 71 height 23
